Goal: Task Accomplishment & Management: Complete application form

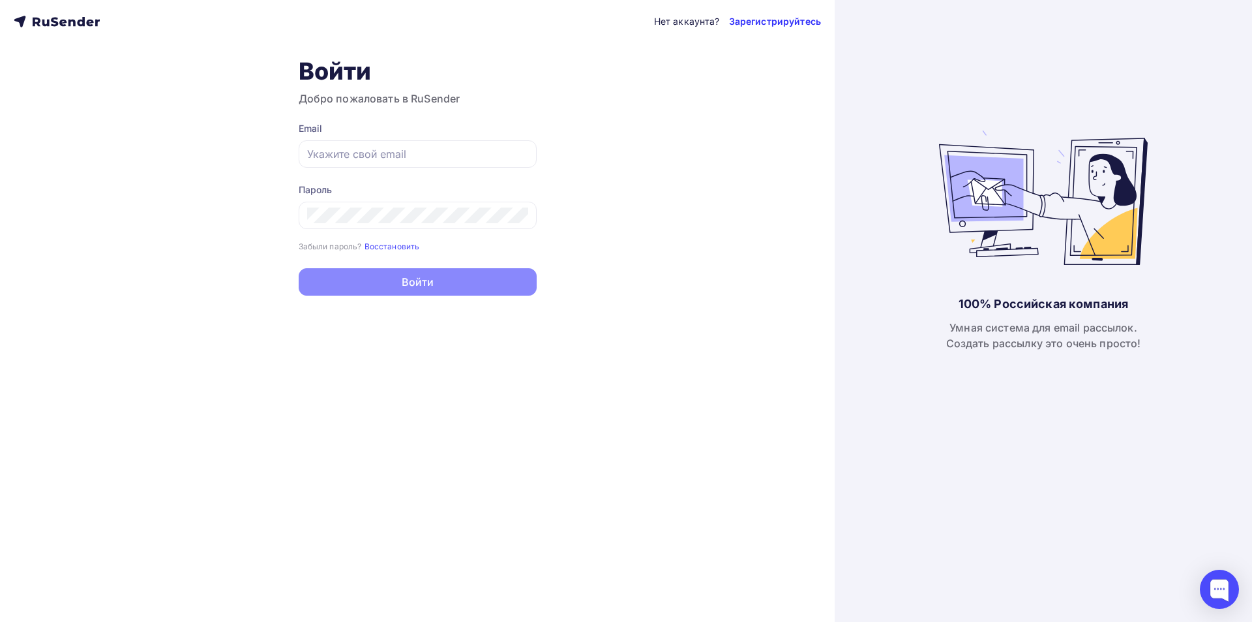
click at [753, 16] on link "Зарегистрируйтесь" at bounding box center [775, 21] width 92 height 13
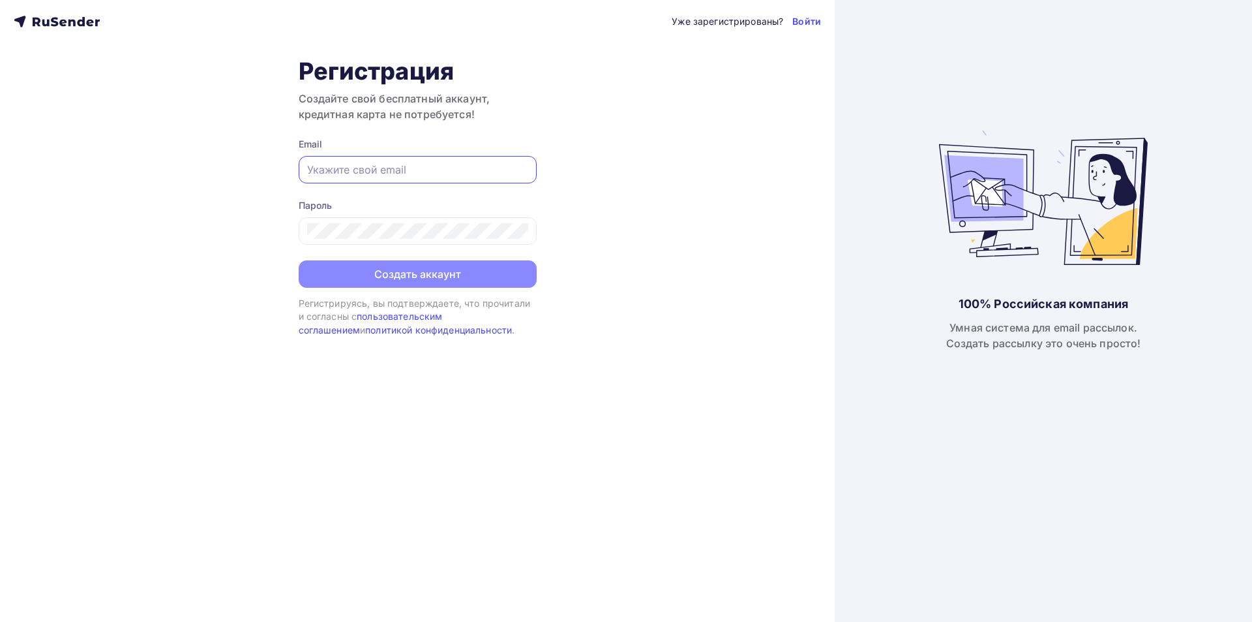
click at [411, 164] on input "text" at bounding box center [417, 170] width 221 height 16
